Goal: Entertainment & Leisure: Browse casually

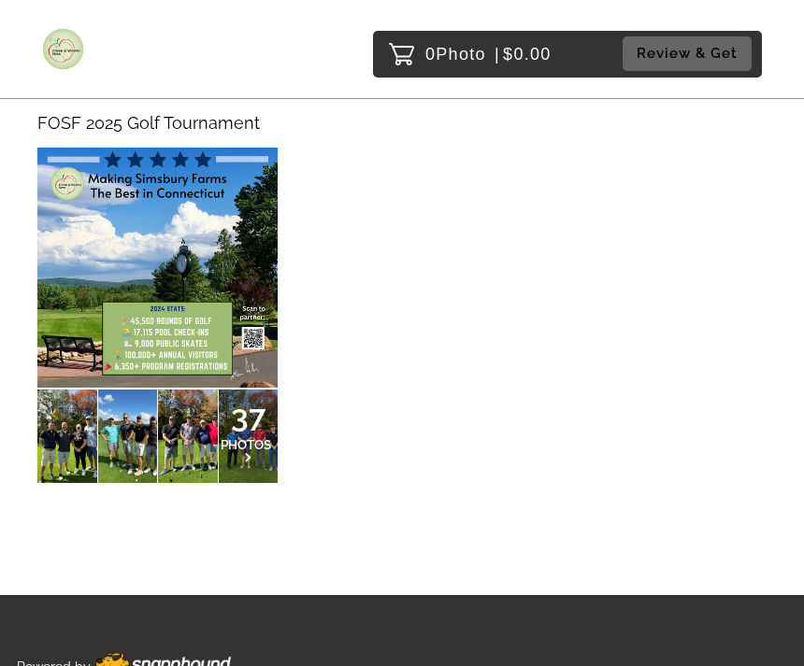
scroll to position [202, 0]
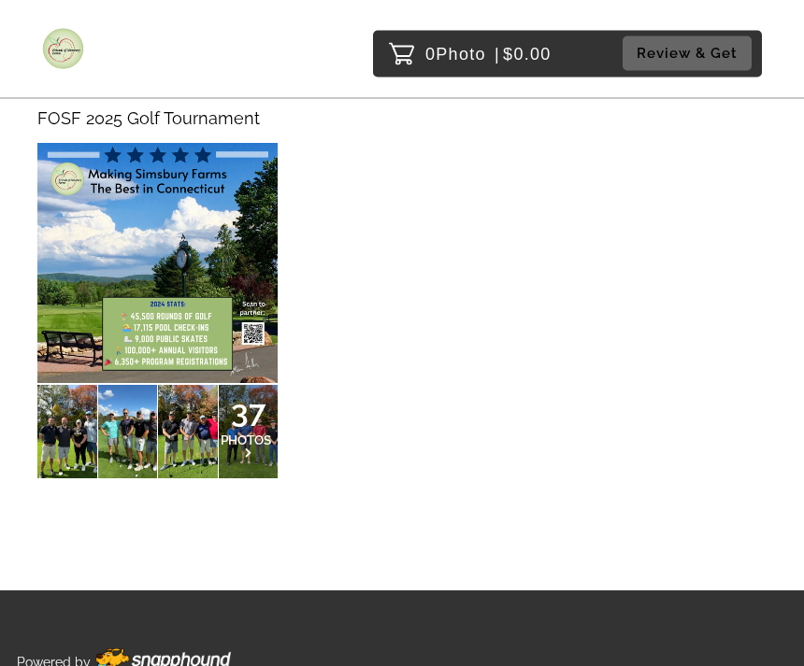
click at [250, 435] on p "37 PHOTOS" at bounding box center [249, 433] width 60 height 52
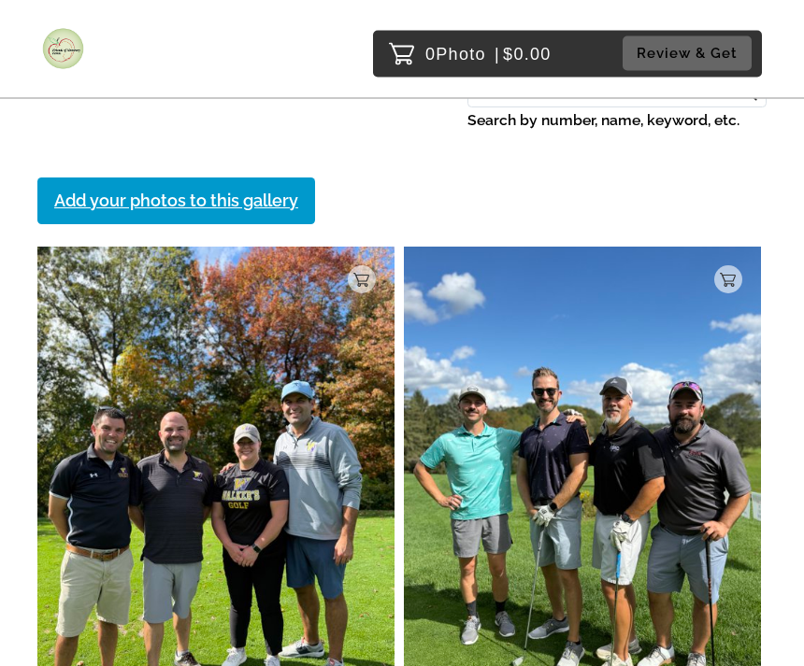
scroll to position [144, 0]
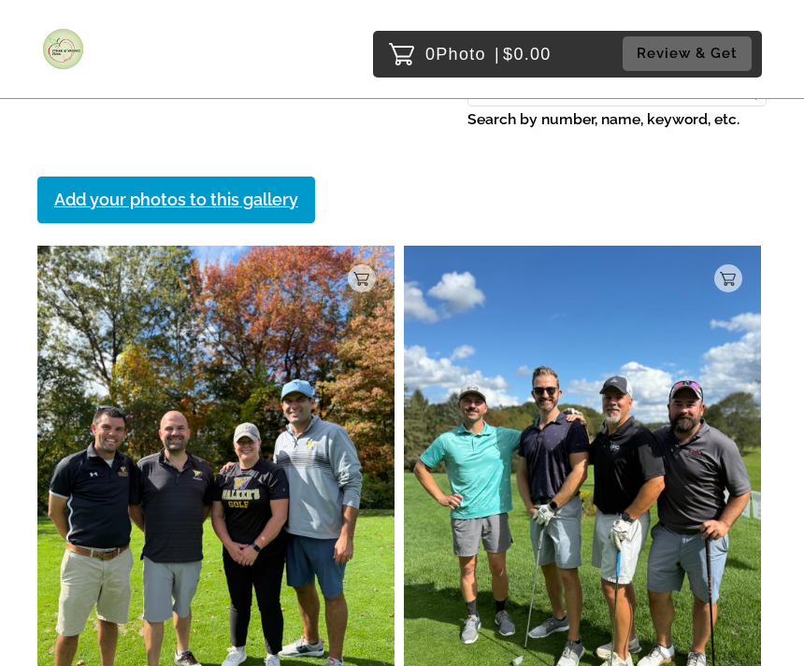
click at [682, 464] on img at bounding box center [582, 484] width 357 height 477
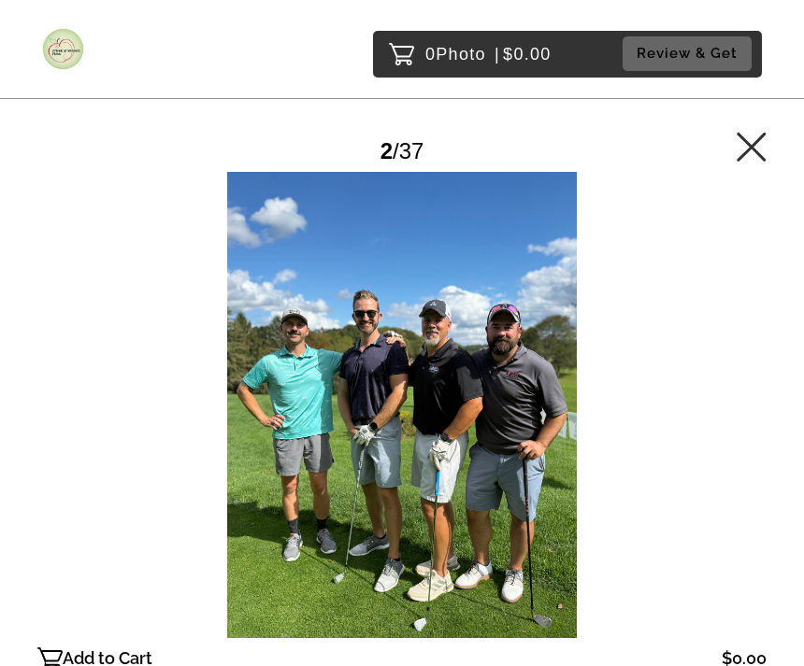
click at [517, 404] on div at bounding box center [401, 405] width 729 height 466
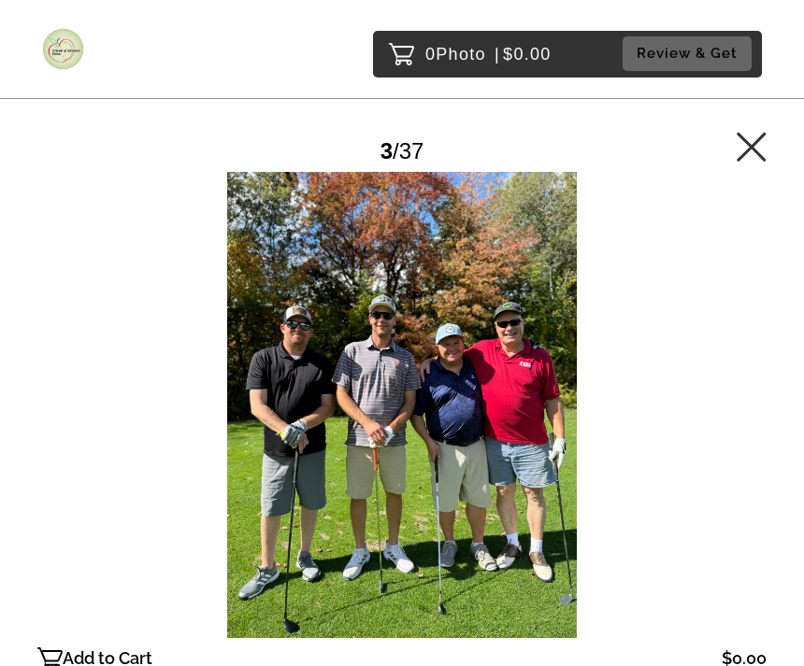
click at [551, 400] on div at bounding box center [401, 405] width 729 height 466
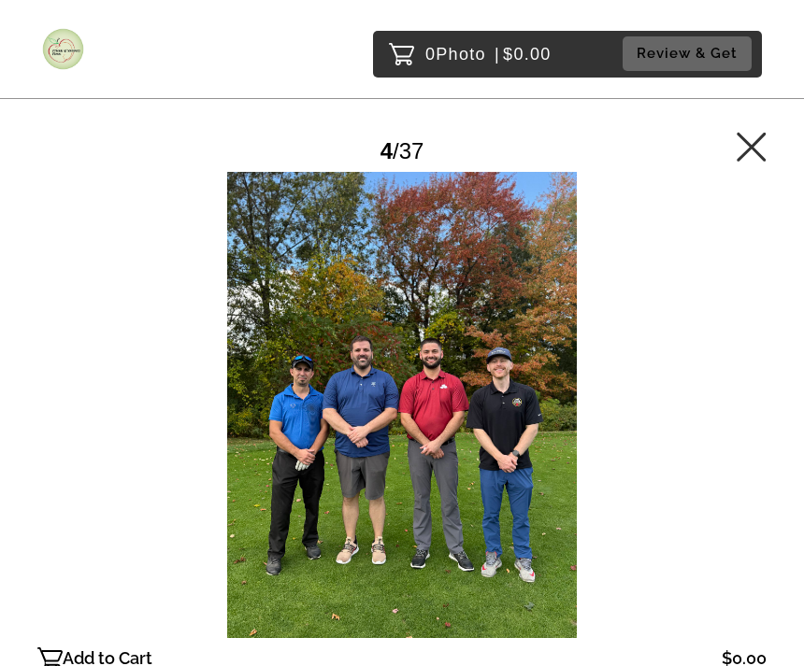
click at [659, 349] on div at bounding box center [401, 405] width 729 height 466
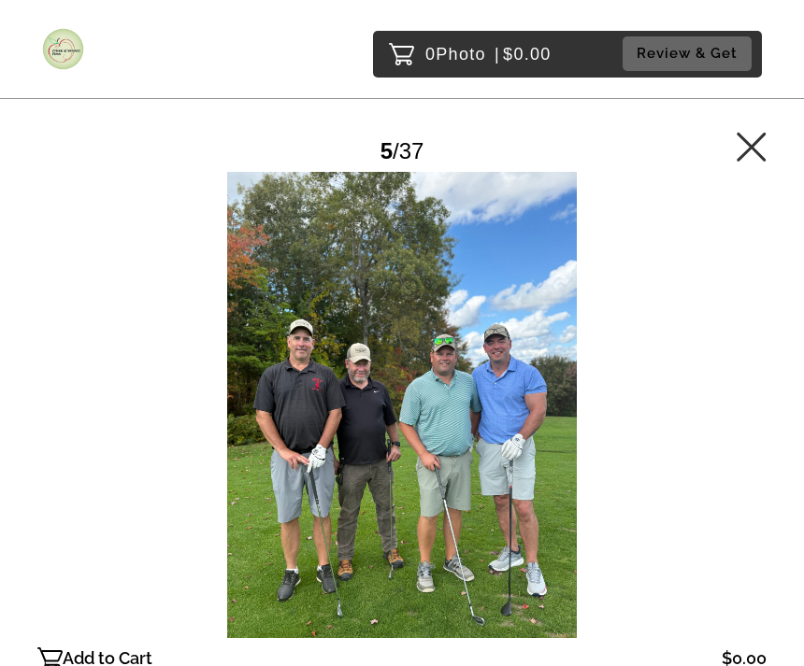
click at [630, 371] on div at bounding box center [401, 405] width 729 height 466
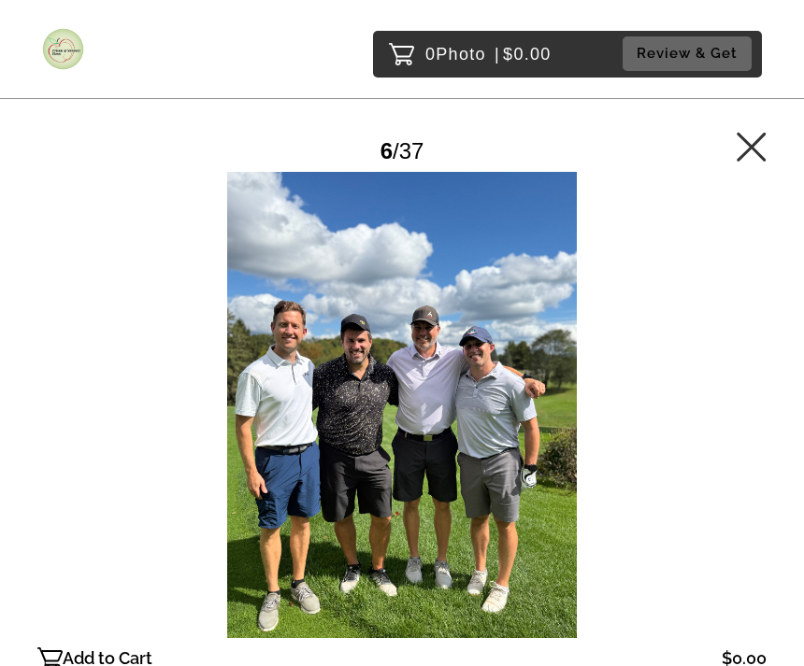
click at [649, 369] on div at bounding box center [401, 405] width 729 height 466
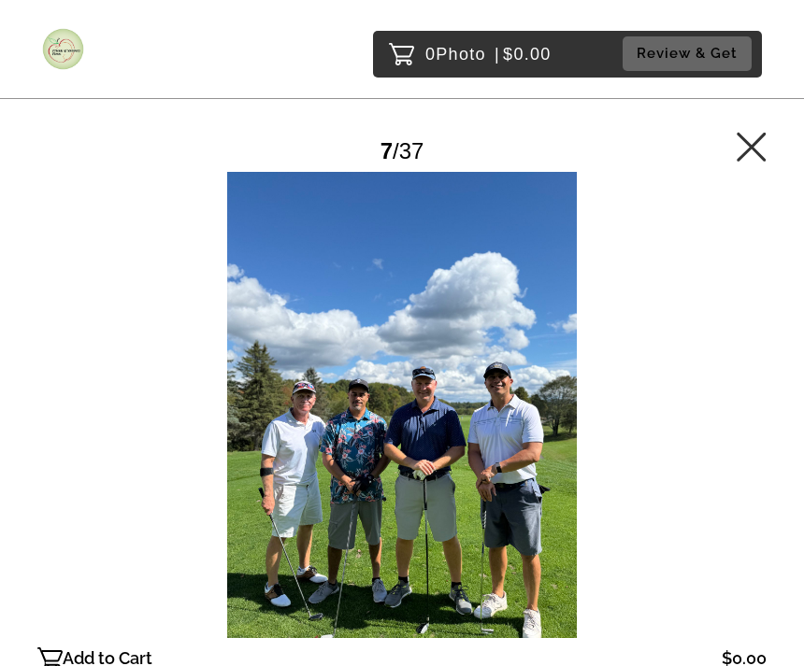
click at [638, 379] on div at bounding box center [401, 405] width 729 height 466
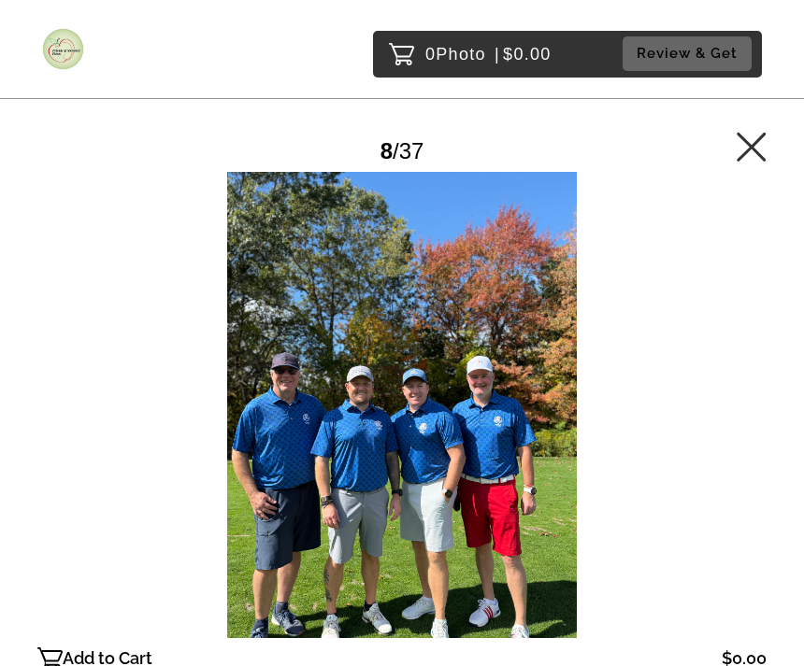
click at [640, 380] on div at bounding box center [401, 405] width 729 height 466
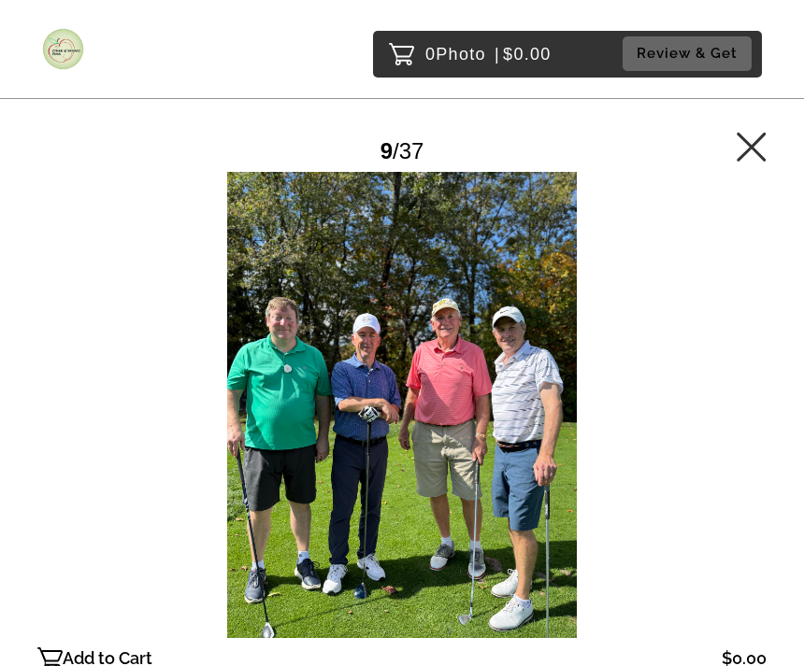
click at [634, 378] on div at bounding box center [401, 405] width 729 height 466
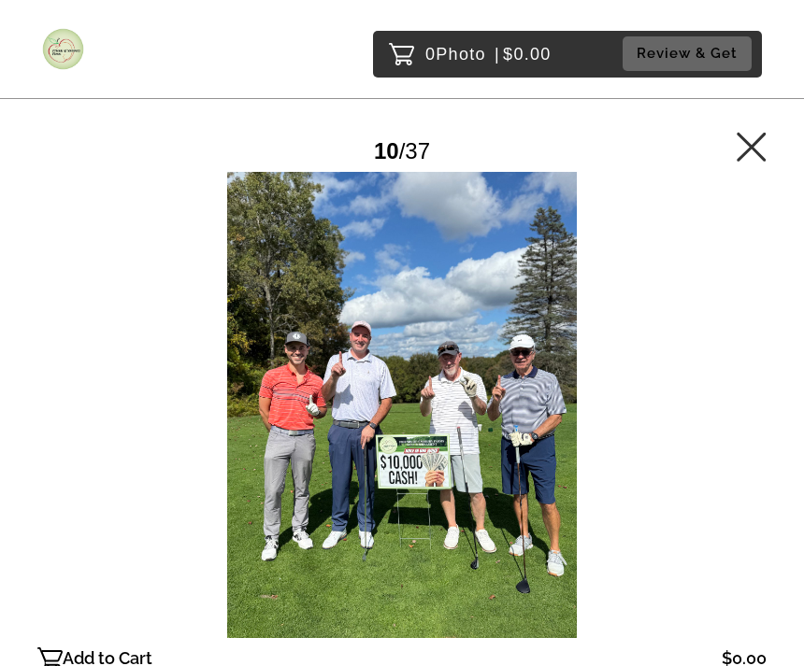
click at [648, 368] on div at bounding box center [401, 405] width 729 height 466
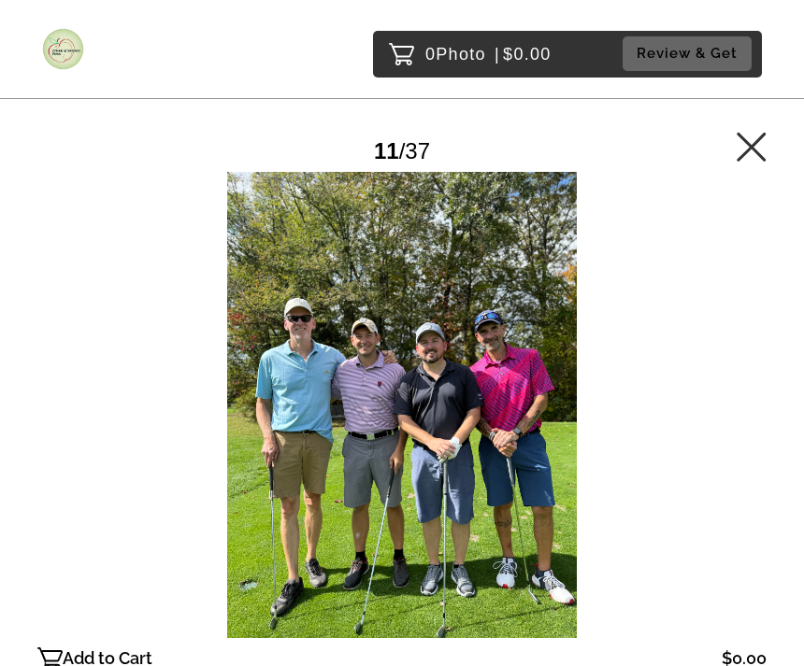
click at [659, 359] on div at bounding box center [401, 405] width 729 height 466
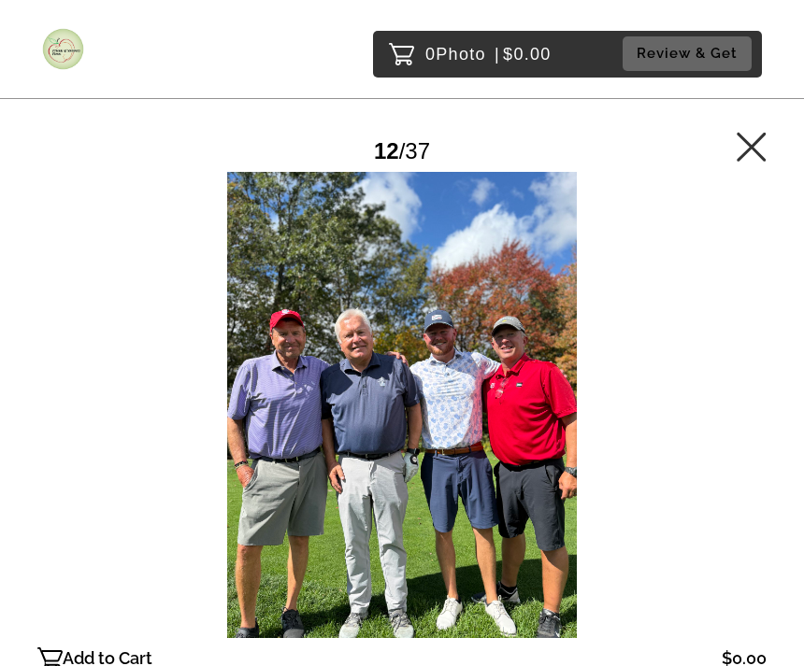
click at [659, 364] on div at bounding box center [401, 405] width 729 height 466
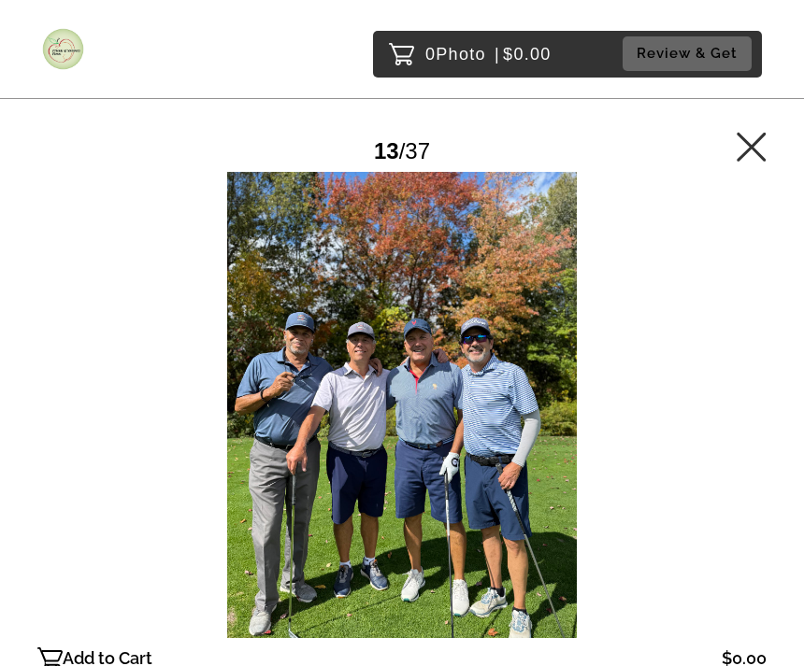
click at [655, 372] on div at bounding box center [401, 405] width 729 height 466
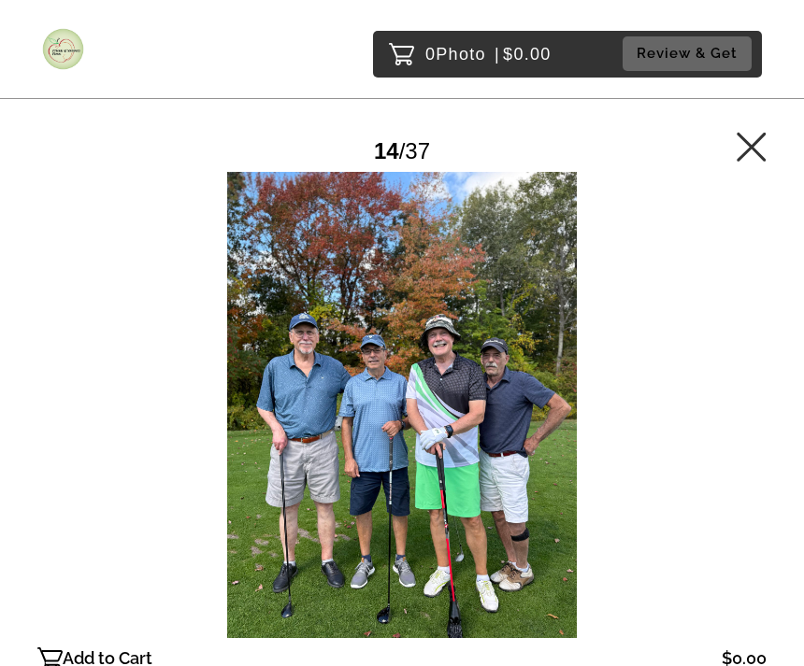
click at [647, 374] on div at bounding box center [401, 405] width 729 height 466
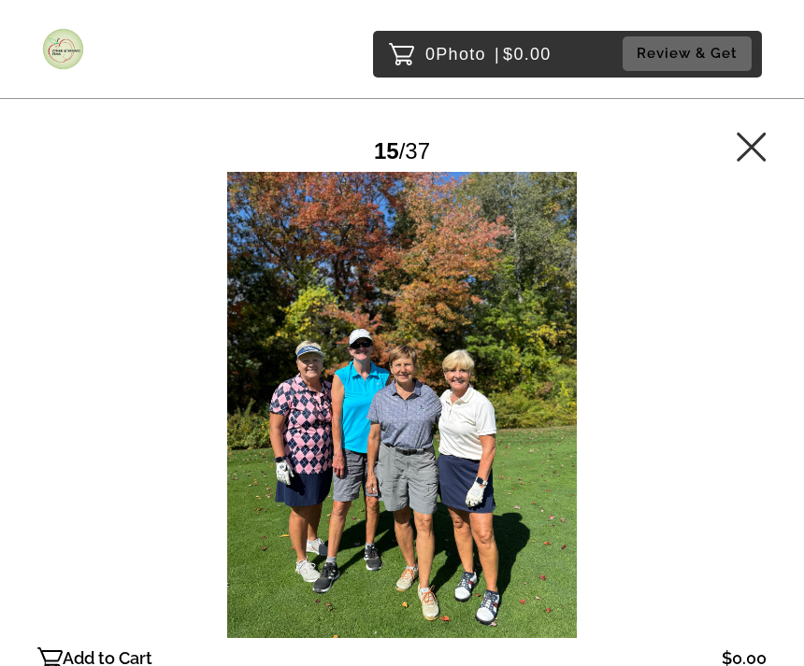
click at [647, 367] on div at bounding box center [401, 405] width 729 height 466
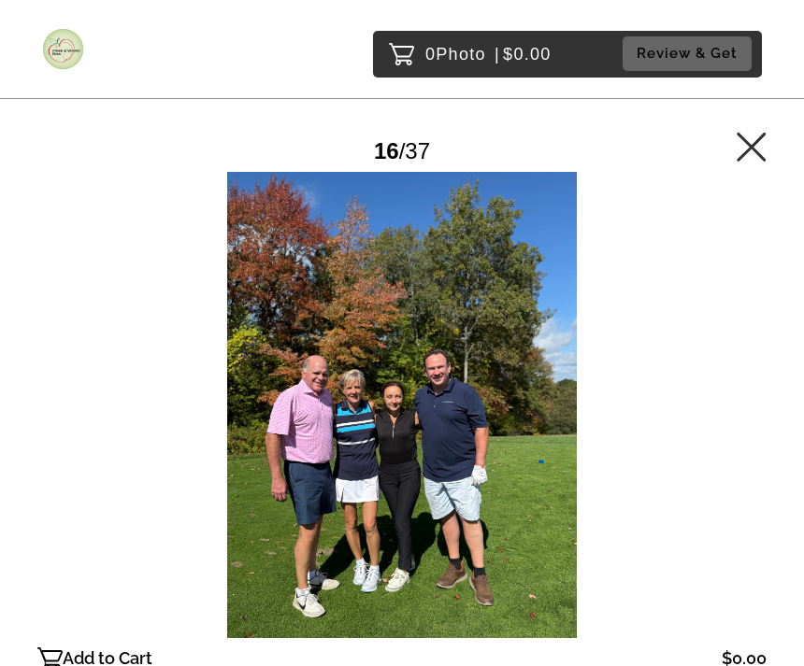
click at [646, 368] on div at bounding box center [401, 405] width 729 height 466
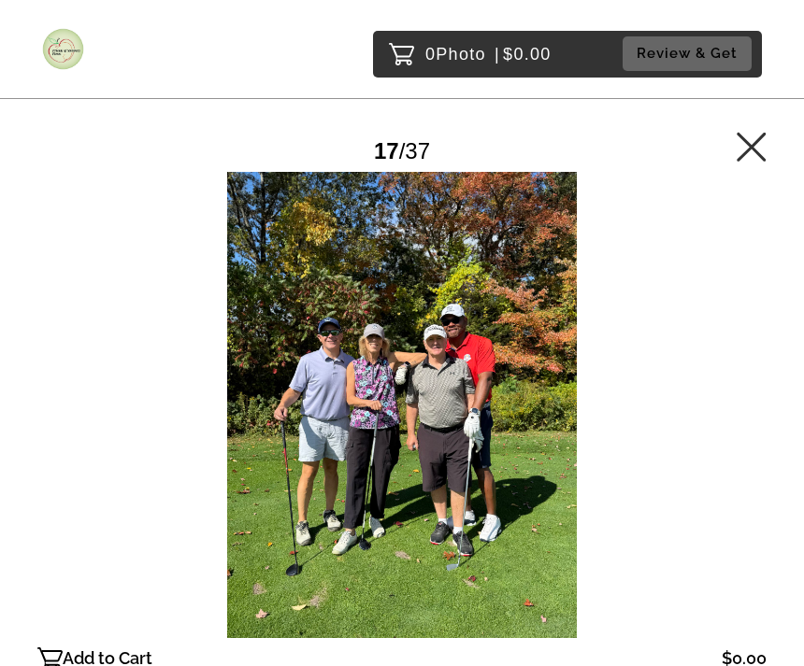
click at [649, 370] on div at bounding box center [401, 405] width 729 height 466
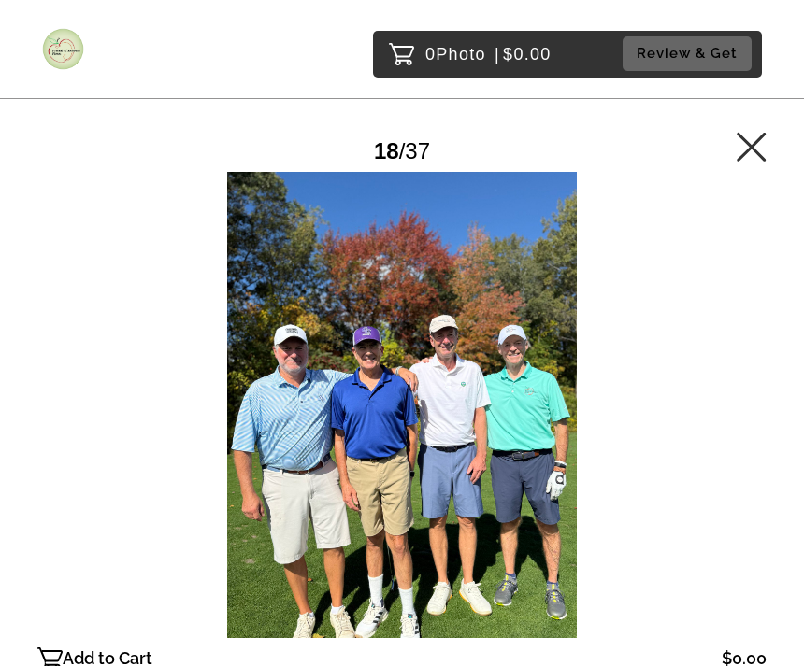
click at [651, 366] on div at bounding box center [401, 405] width 729 height 466
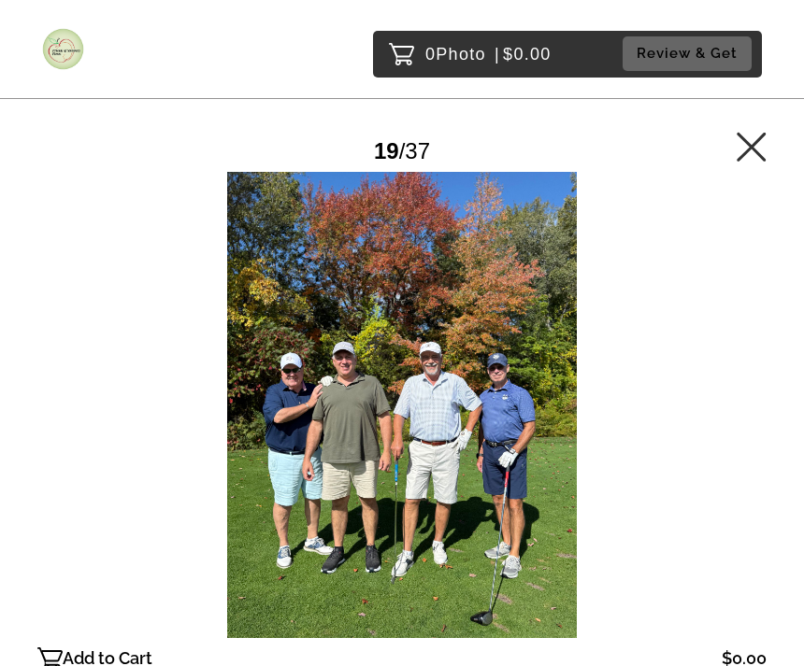
click at [654, 367] on div at bounding box center [401, 405] width 729 height 466
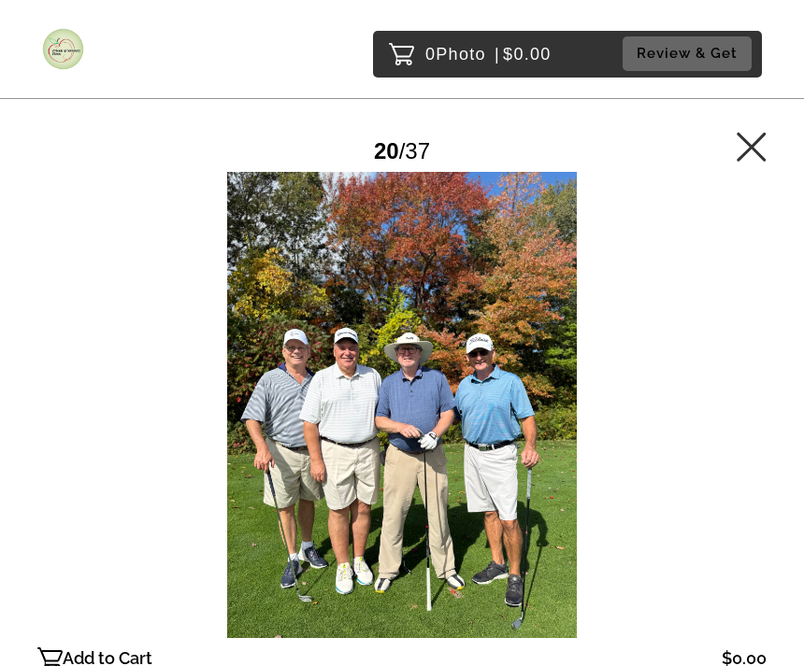
click at [553, 470] on div at bounding box center [401, 405] width 729 height 466
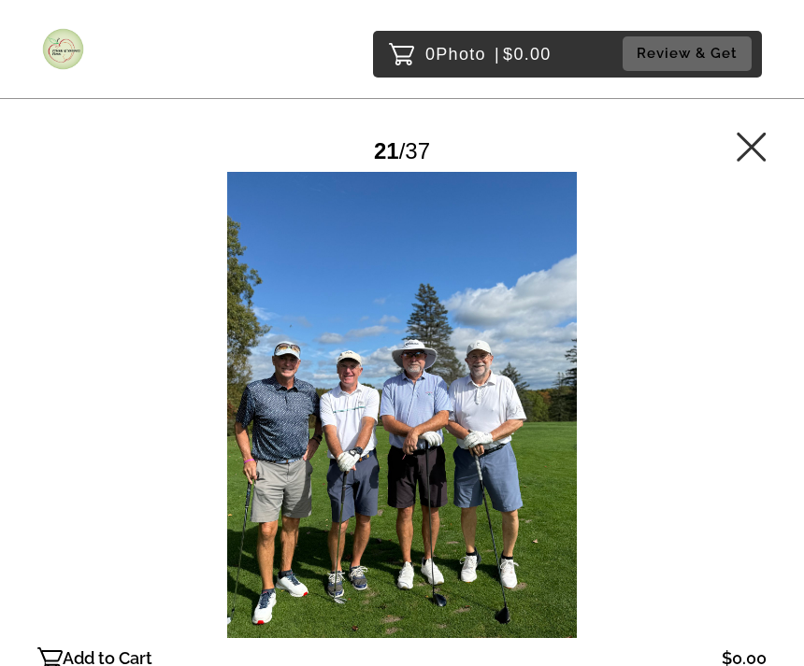
click at [651, 393] on div at bounding box center [401, 405] width 729 height 466
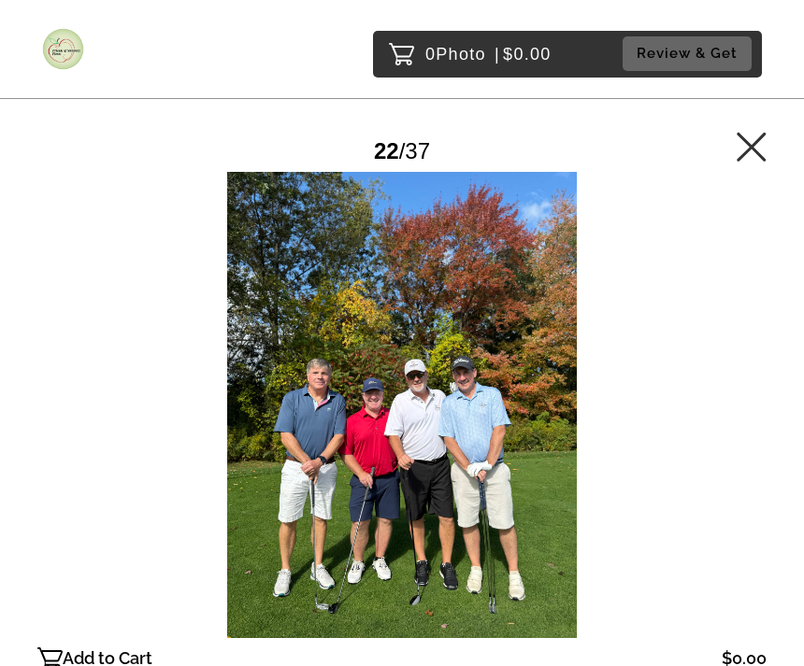
click at [670, 372] on div at bounding box center [401, 405] width 729 height 466
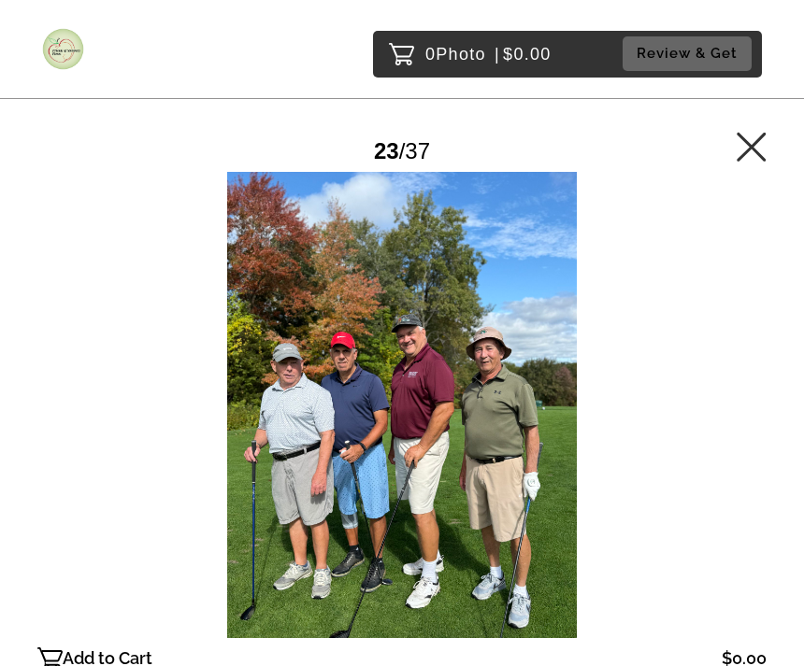
click at [674, 368] on div at bounding box center [401, 405] width 729 height 466
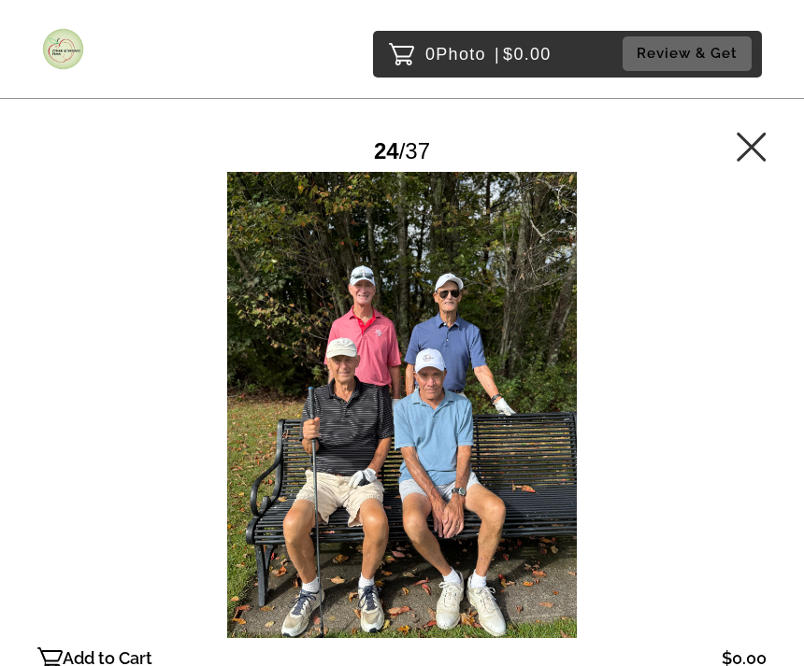
click at [657, 385] on div at bounding box center [401, 405] width 729 height 466
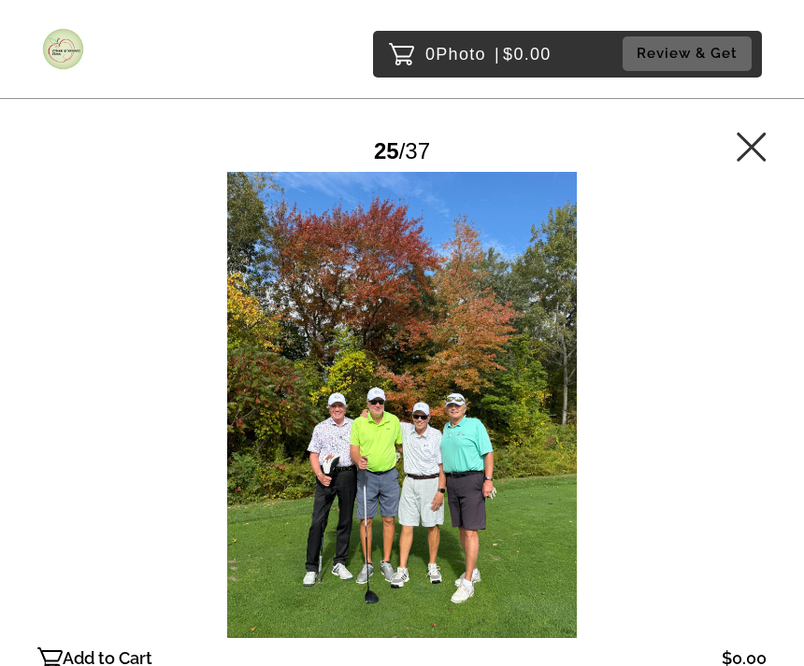
click at [662, 374] on div at bounding box center [401, 405] width 729 height 466
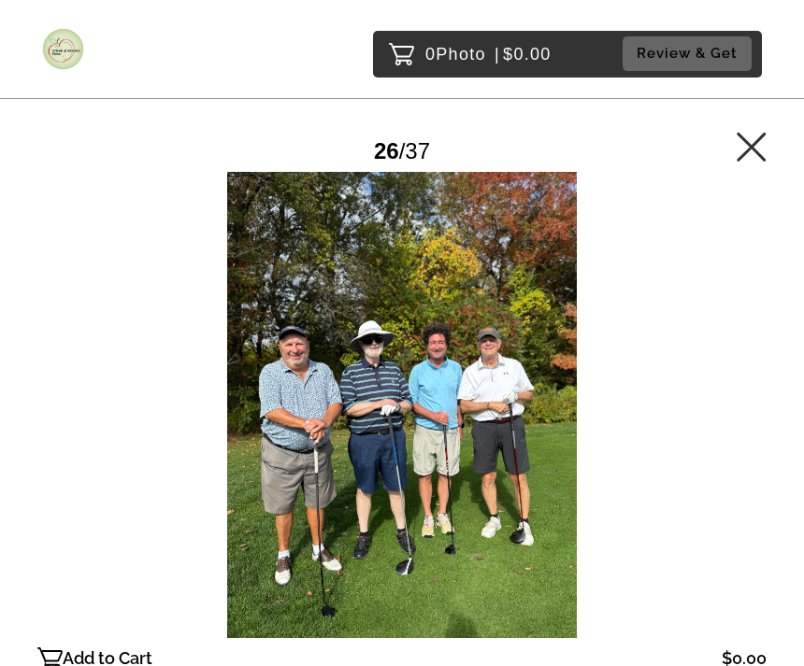
click at [664, 378] on div at bounding box center [401, 405] width 729 height 466
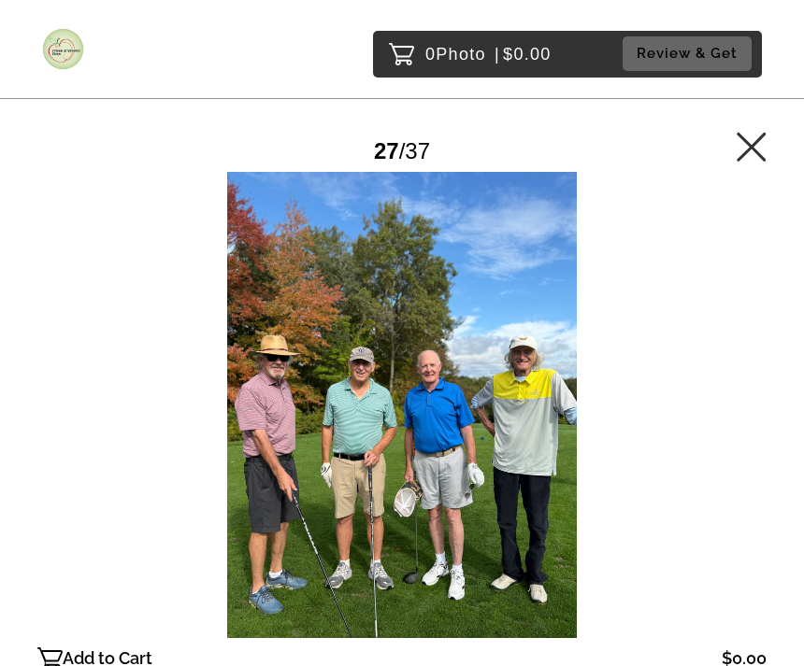
click at [670, 367] on div at bounding box center [401, 405] width 729 height 466
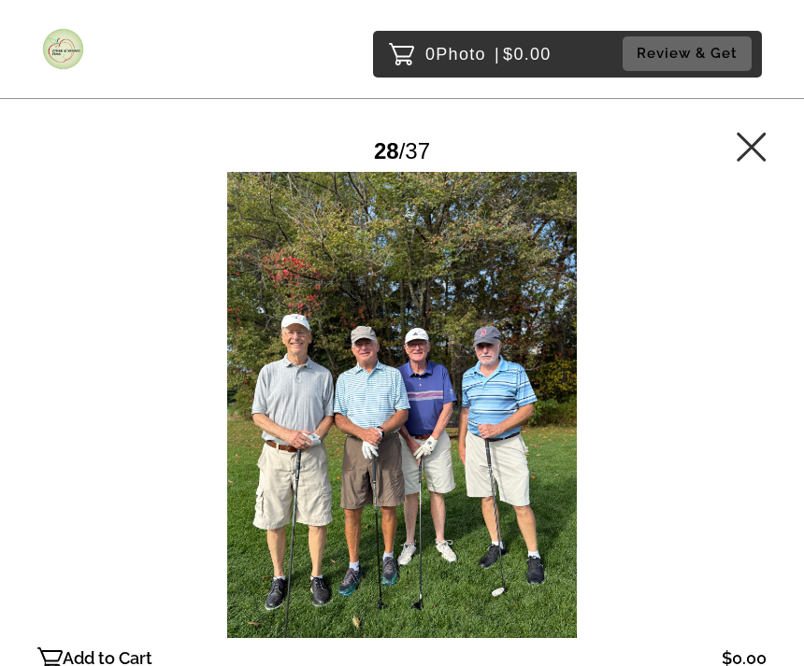
click at [734, 342] on div at bounding box center [401, 405] width 729 height 466
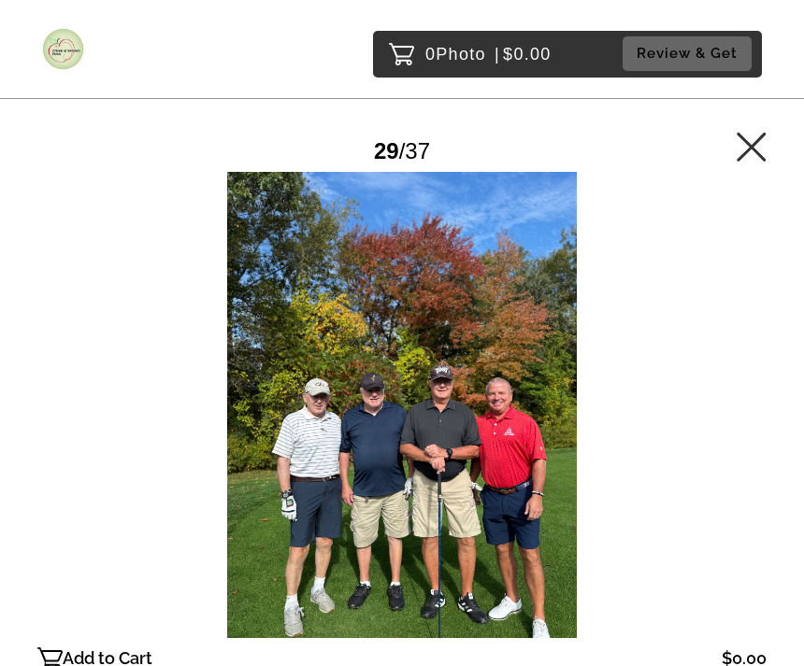
click at [728, 370] on div at bounding box center [401, 405] width 729 height 466
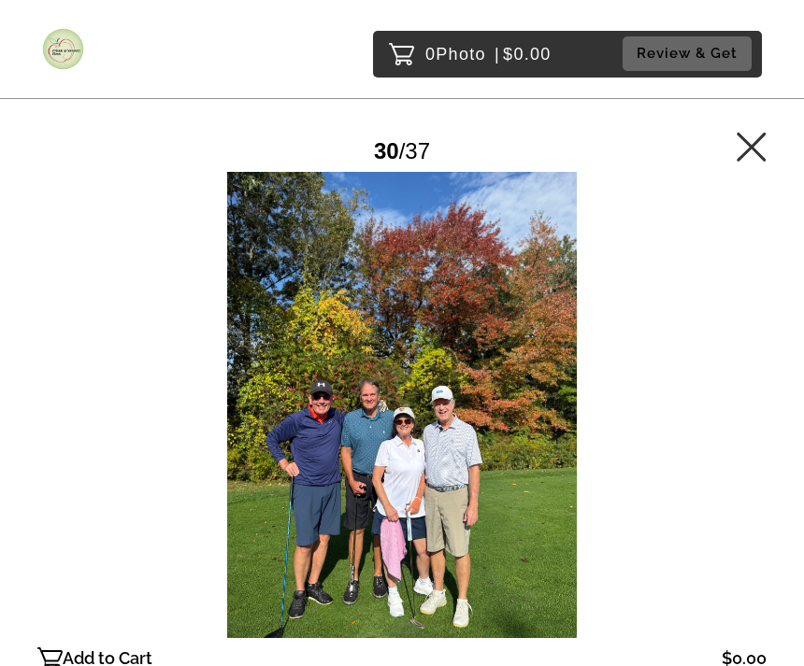
click at [743, 361] on div at bounding box center [401, 405] width 729 height 466
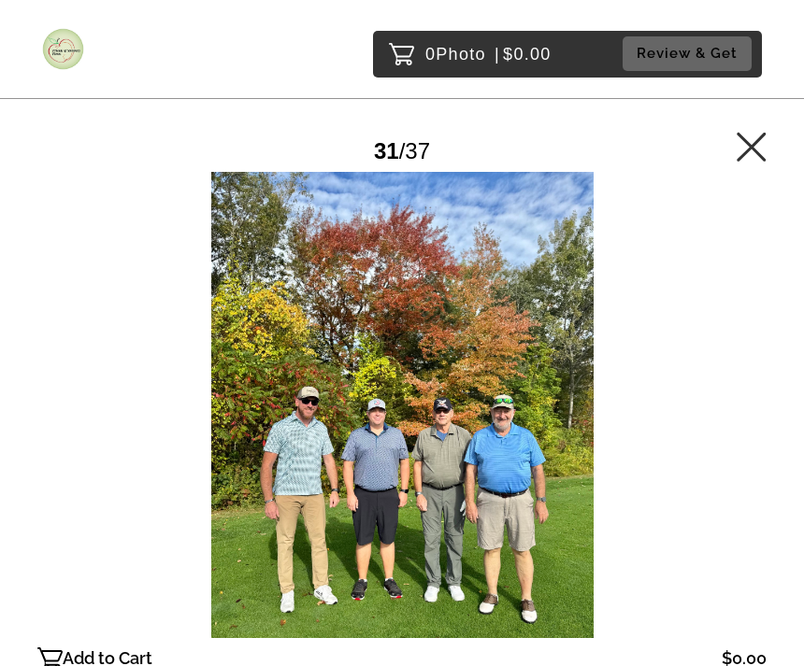
click at [695, 373] on div at bounding box center [401, 405] width 729 height 466
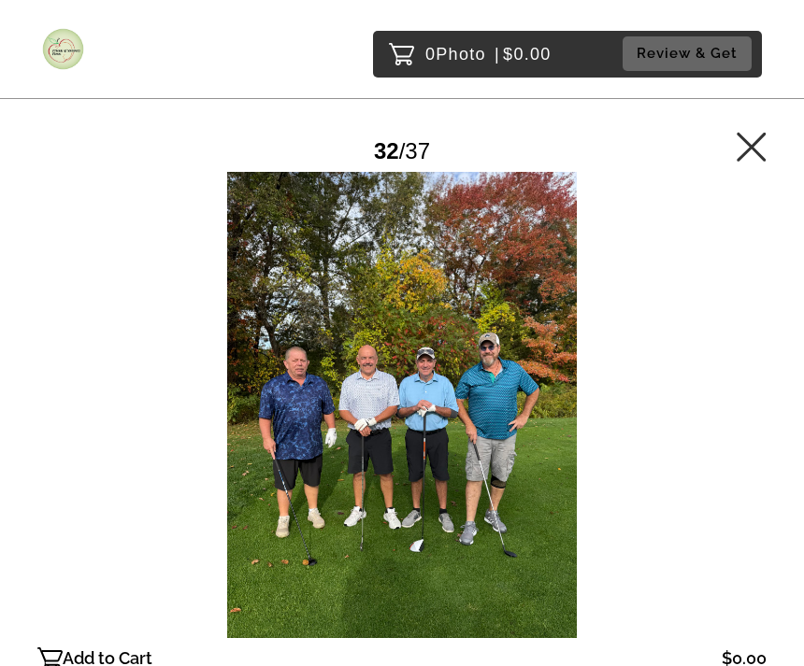
click at [713, 361] on div at bounding box center [401, 405] width 729 height 466
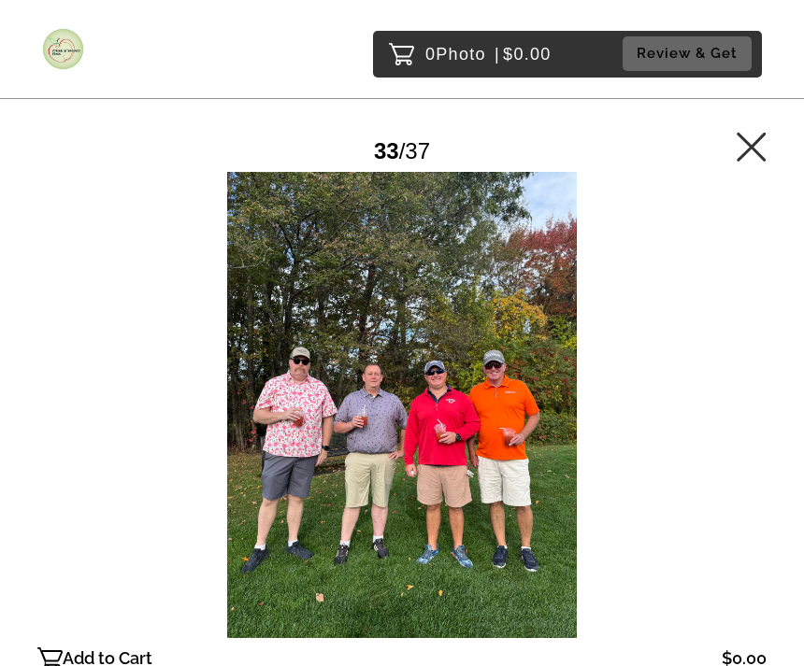
click at [700, 365] on div at bounding box center [401, 405] width 729 height 466
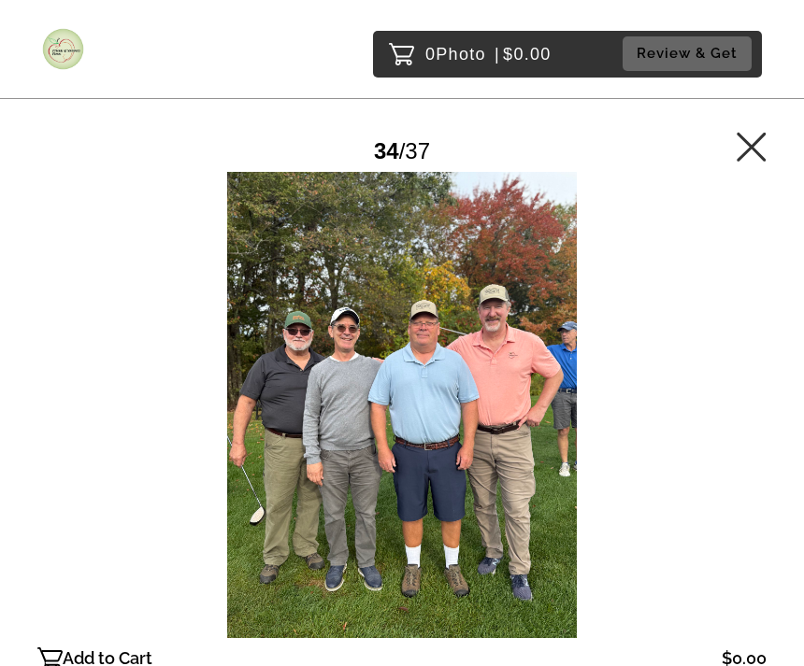
click at [727, 351] on div at bounding box center [401, 405] width 729 height 466
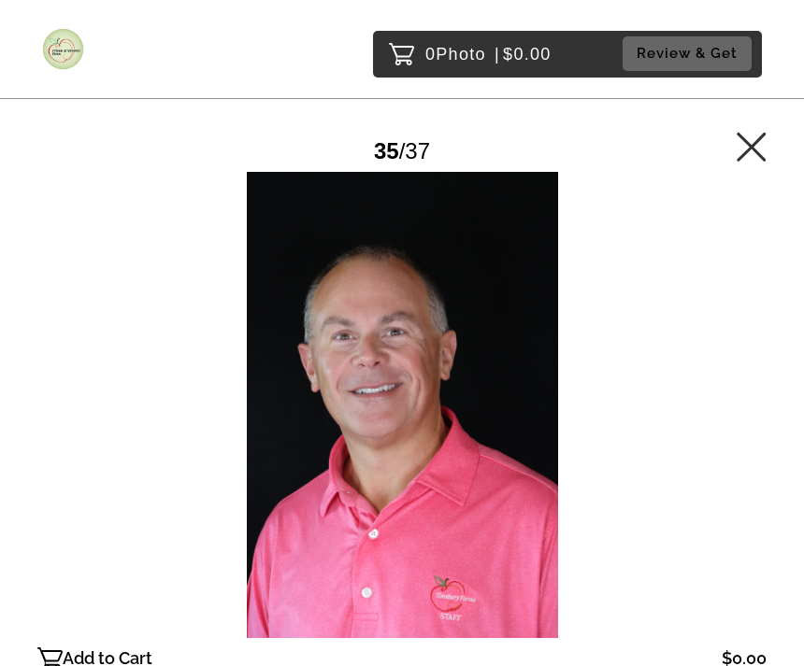
click at [726, 353] on div at bounding box center [401, 405] width 729 height 466
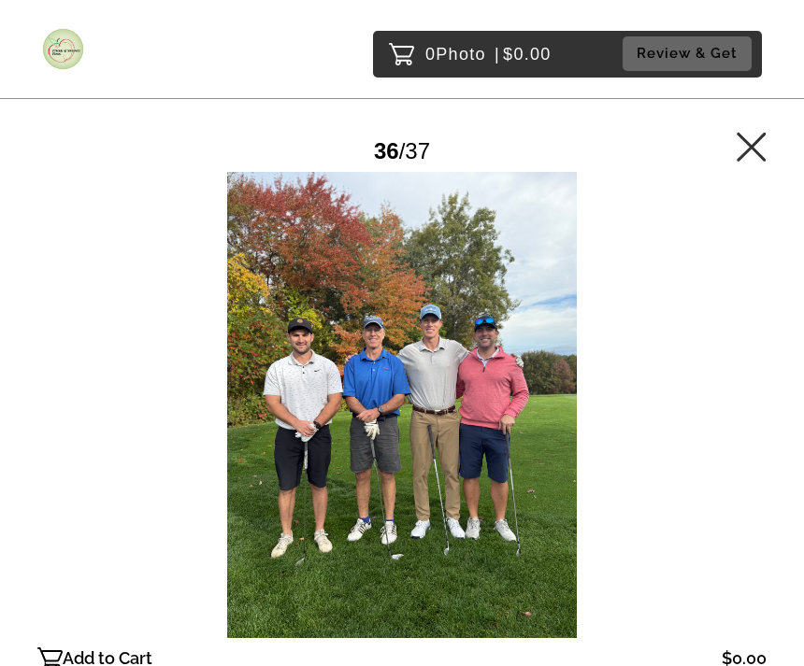
click at [721, 358] on div at bounding box center [401, 405] width 729 height 466
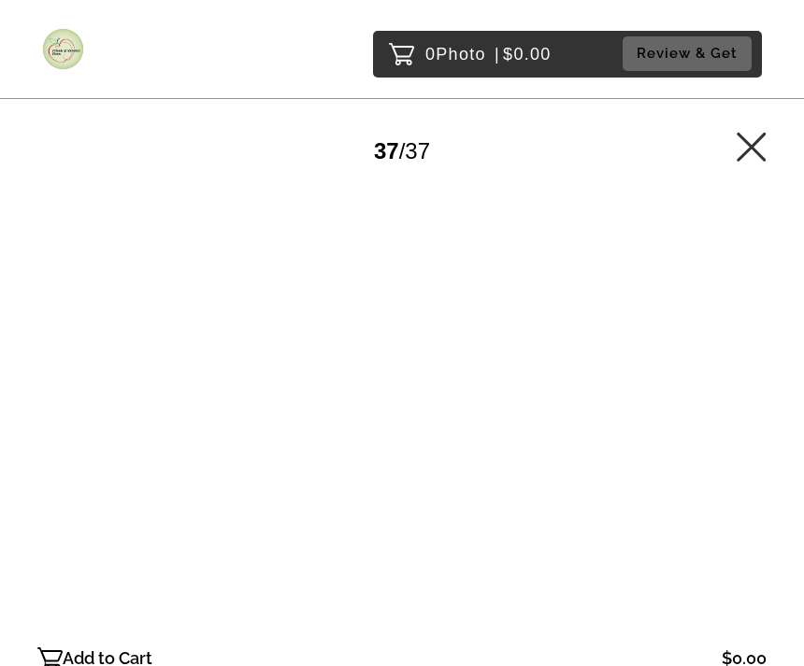
click at [734, 352] on div at bounding box center [401, 405] width 729 height 466
